Goal: Task Accomplishment & Management: Manage account settings

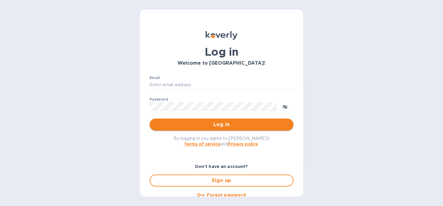
type input "[PERSON_NAME][EMAIL_ADDRESS][DOMAIN_NAME]"
click at [247, 125] on span "Log in" at bounding box center [221, 124] width 134 height 7
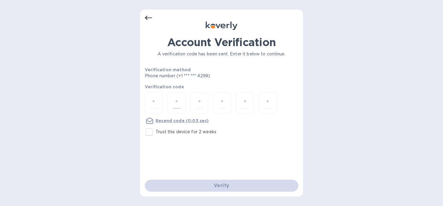
click at [168, 100] on div at bounding box center [176, 102] width 18 height 21
type input "2"
type input "9"
type input "8"
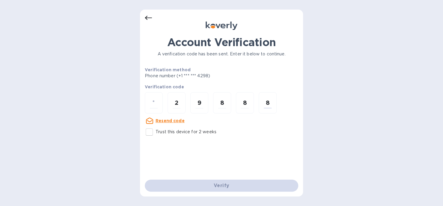
type input "8"
click at [167, 105] on div "2 9 8 8 8" at bounding box center [221, 103] width 153 height 22
click at [277, 101] on div "2 9 8 8 8" at bounding box center [221, 103] width 153 height 22
click at [270, 104] on input "8" at bounding box center [268, 102] width 8 height 11
type input "2"
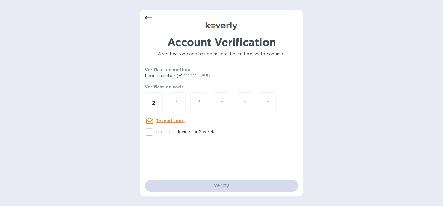
type input "9"
type input "8"
type input "3"
type input "8"
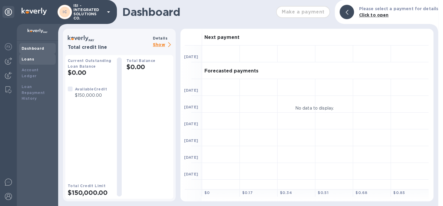
click at [31, 58] on b "Loans" at bounding box center [28, 59] width 13 height 4
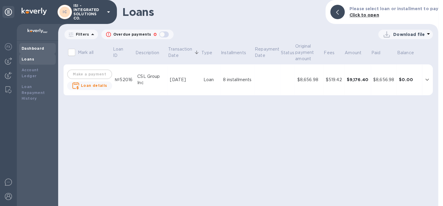
click at [34, 50] on b "Dashboard" at bounding box center [33, 48] width 23 height 4
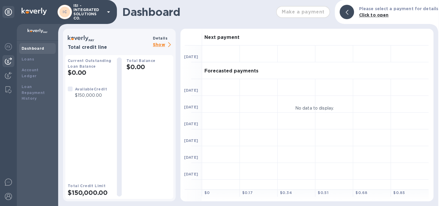
click at [9, 62] on img at bounding box center [8, 61] width 7 height 7
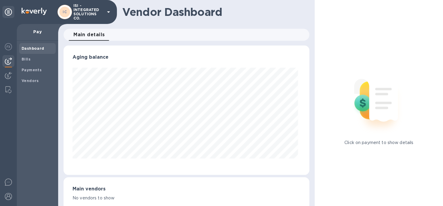
scroll to position [129, 243]
click at [37, 58] on span "Bills" at bounding box center [38, 59] width 32 height 6
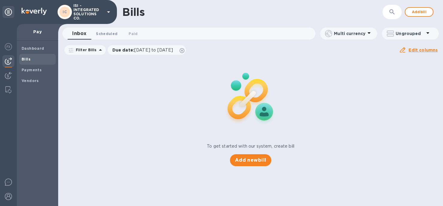
click at [109, 34] on span "Scheduled 0" at bounding box center [107, 34] width 22 height 6
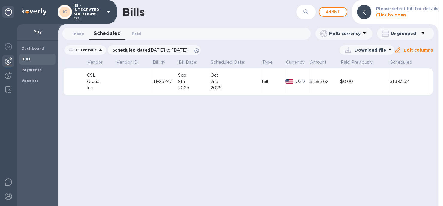
click at [365, 52] on p "Download file" at bounding box center [369, 50] width 31 height 6
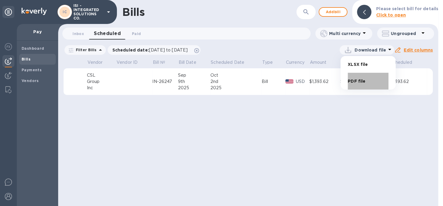
click at [360, 80] on li "PDF file" at bounding box center [367, 81] width 41 height 17
